Goal: Task Accomplishment & Management: Use online tool/utility

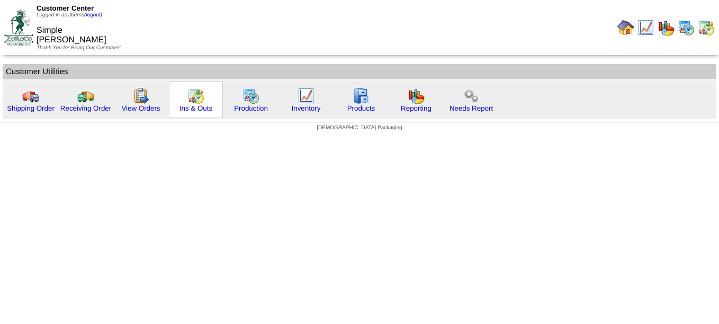
click at [190, 96] on img at bounding box center [195, 95] width 17 height 17
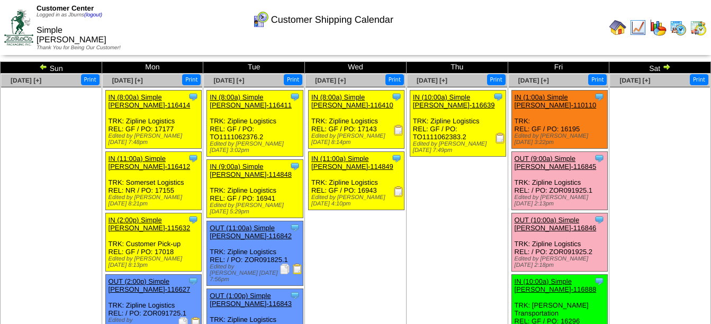
click at [16, 12] on img at bounding box center [18, 27] width 29 height 35
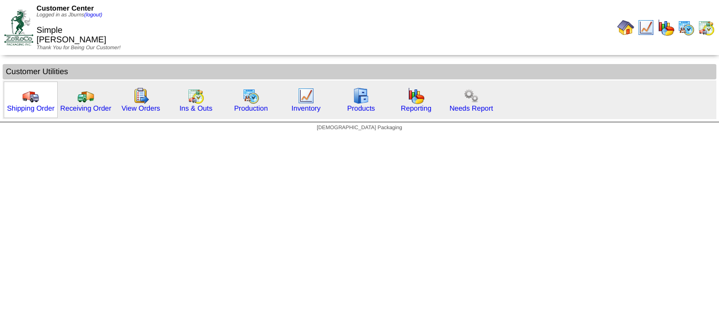
click at [32, 102] on img at bounding box center [30, 95] width 17 height 17
